Goal: Task Accomplishment & Management: Manage account settings

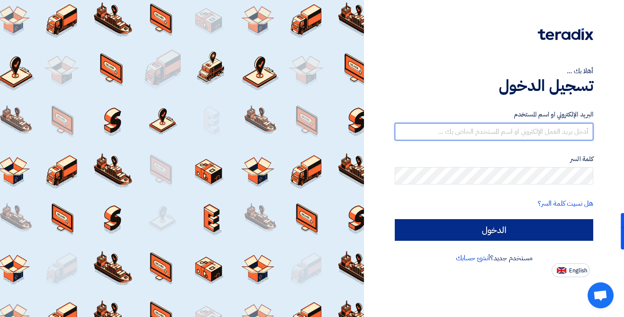
type input "[EMAIL_ADDRESS][DOMAIN_NAME]"
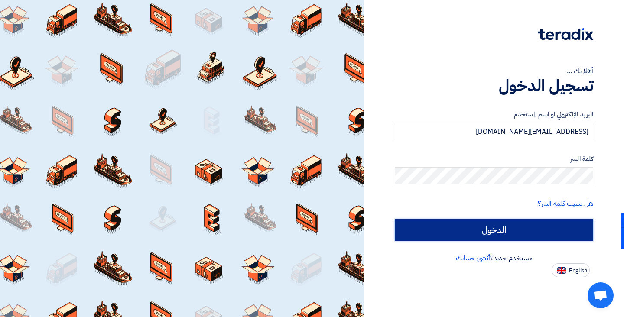
click at [438, 240] on input "الدخول" at bounding box center [494, 230] width 198 height 22
type input "Sign in"
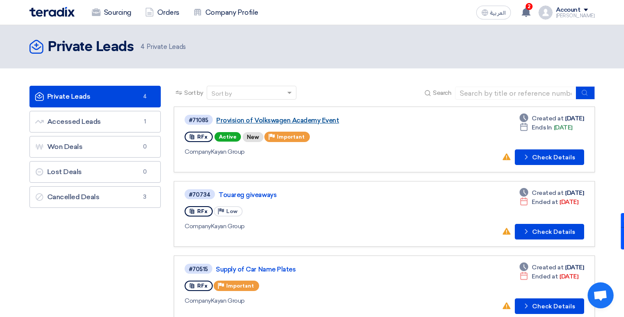
click at [317, 118] on link "Provision of Volkswagen Academy Event" at bounding box center [324, 121] width 217 height 8
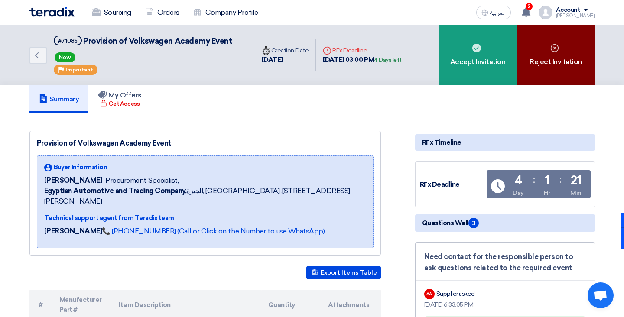
click at [543, 57] on div "Reject Invitation" at bounding box center [556, 55] width 78 height 60
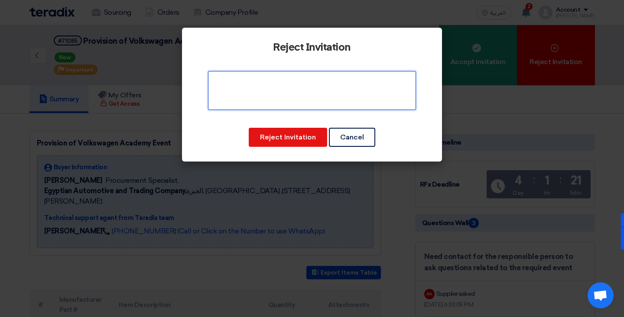
click at [262, 94] on textarea at bounding box center [312, 90] width 208 height 39
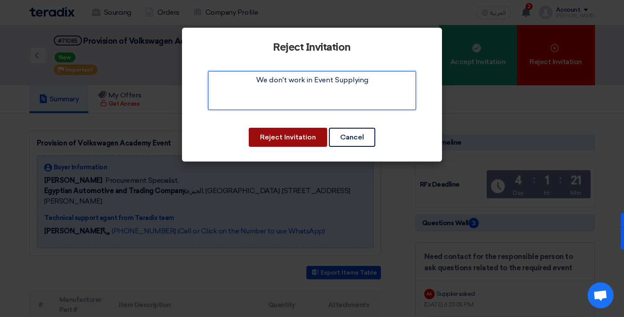
type textarea "We don't work in Event Supplying"
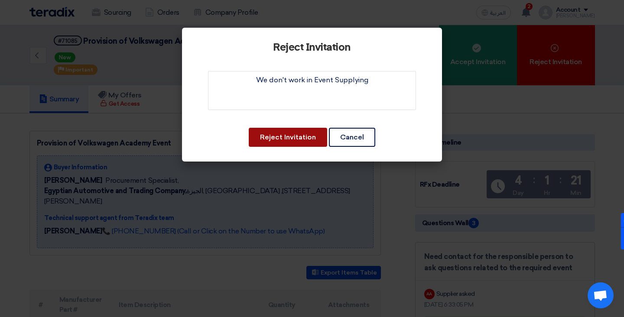
click at [272, 135] on button "Reject Invitation" at bounding box center [288, 137] width 78 height 19
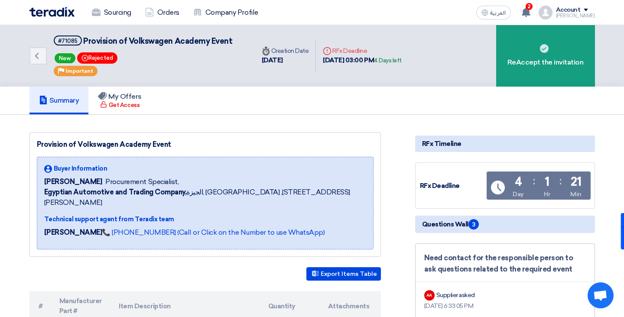
click at [40, 12] on img at bounding box center [51, 12] width 45 height 10
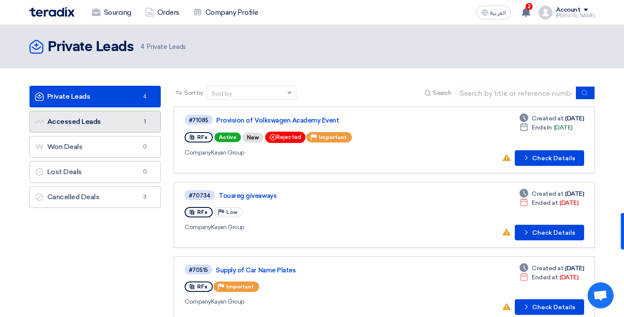
click at [134, 117] on link "Accessed Leads Accessed Leads 1" at bounding box center [95, 122] width 132 height 22
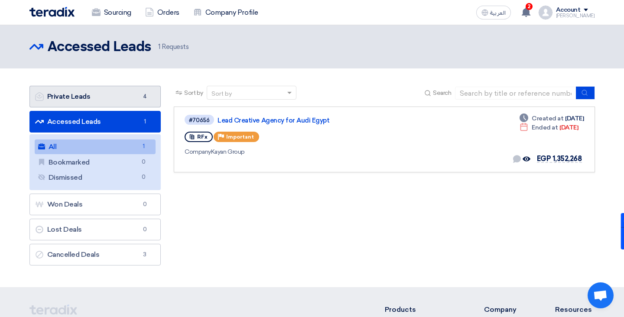
click at [123, 93] on link "Private Leads Private Leads 4" at bounding box center [95, 97] width 132 height 22
